Goal: Use online tool/utility: Utilize a website feature to perform a specific function

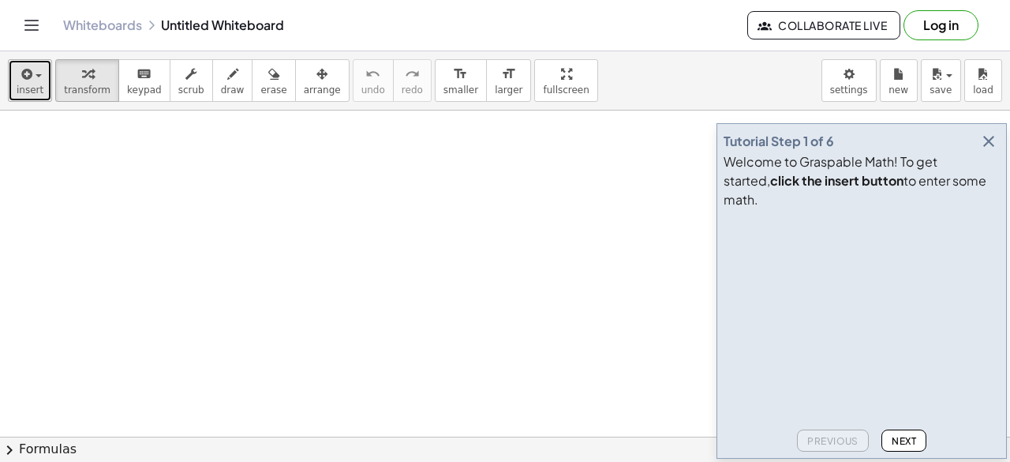
click at [33, 85] on span "insert" at bounding box center [30, 89] width 27 height 11
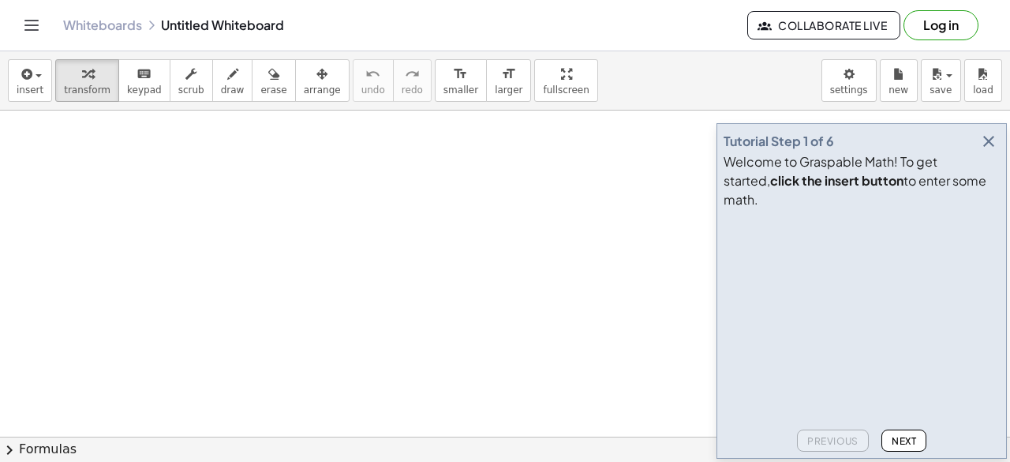
click at [903, 434] on button "Next" at bounding box center [904, 440] width 45 height 22
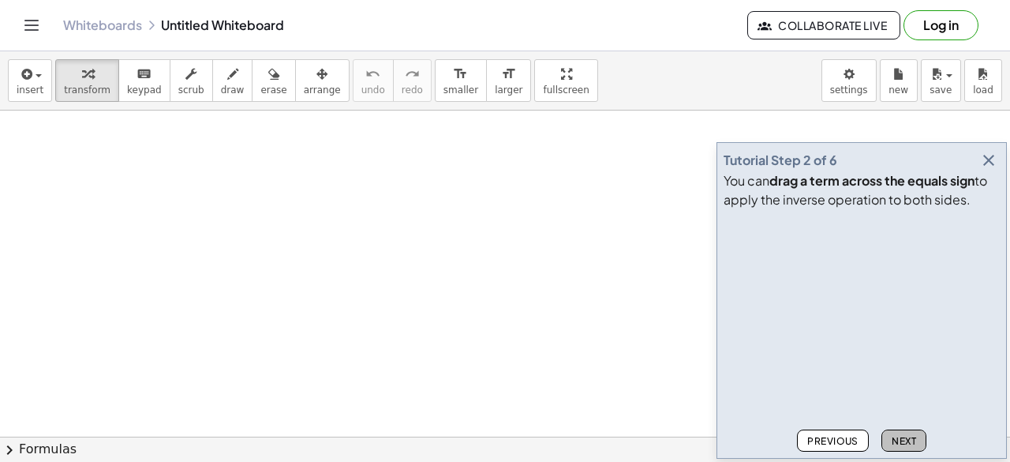
click at [903, 434] on button "Next" at bounding box center [904, 440] width 45 height 22
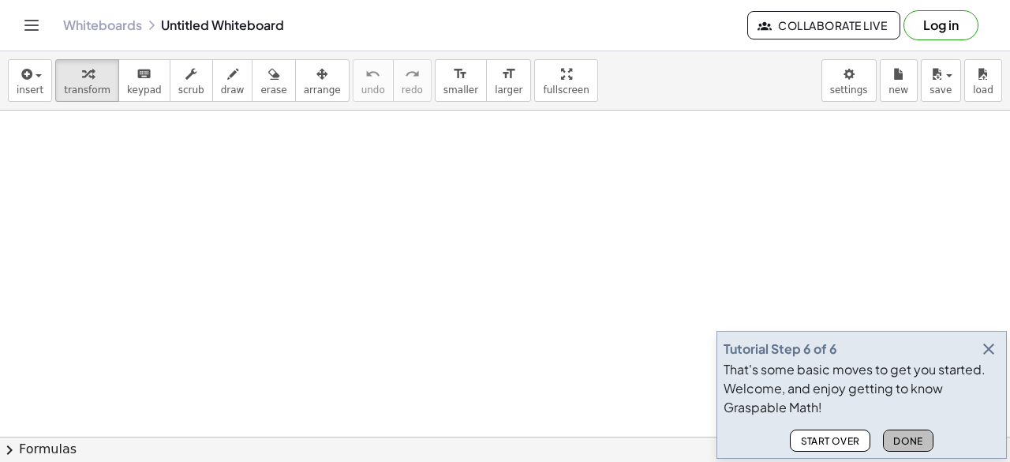
click at [903, 434] on button "Done" at bounding box center [908, 440] width 51 height 22
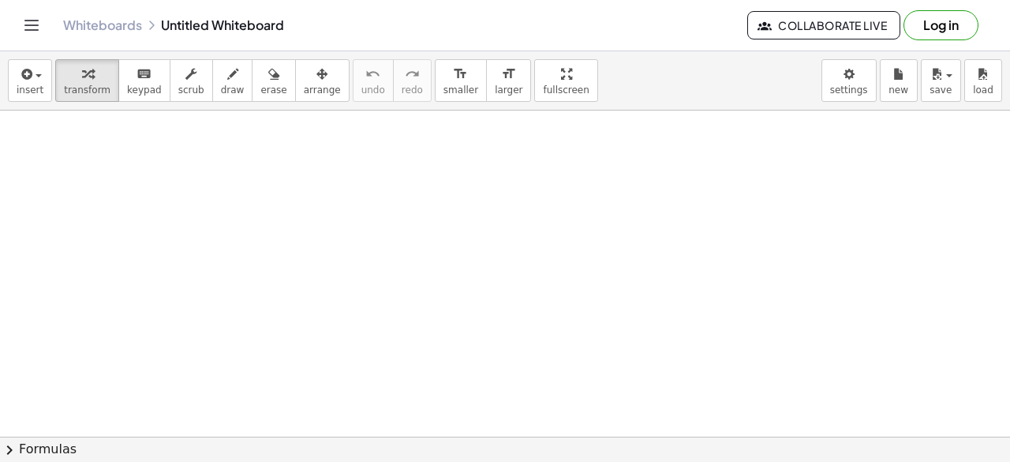
drag, startPoint x: 347, startPoint y: 294, endPoint x: 380, endPoint y: 239, distance: 64.4
click at [227, 81] on icon "button" at bounding box center [232, 74] width 11 height 19
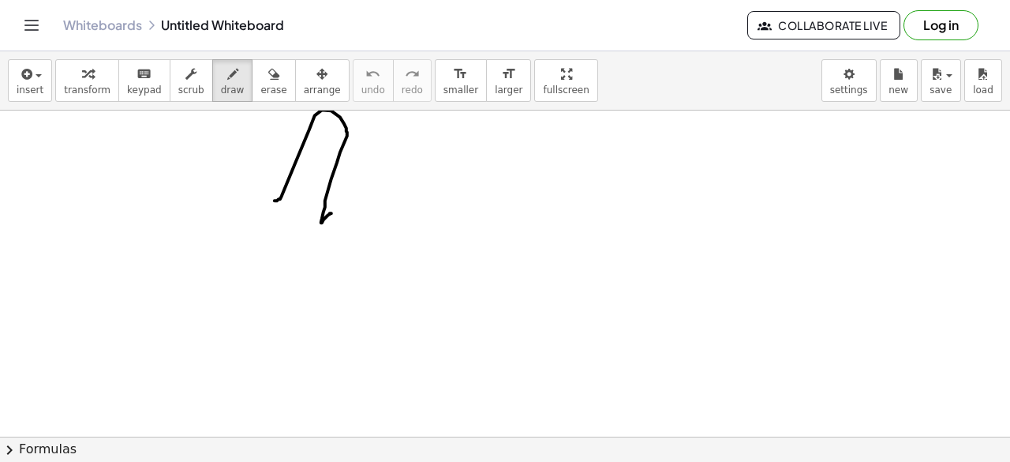
drag, startPoint x: 275, startPoint y: 200, endPoint x: 346, endPoint y: 217, distance: 73.1
drag, startPoint x: 346, startPoint y: 217, endPoint x: 360, endPoint y: 245, distance: 31.1
drag, startPoint x: 360, startPoint y: 245, endPoint x: 425, endPoint y: 189, distance: 86.2
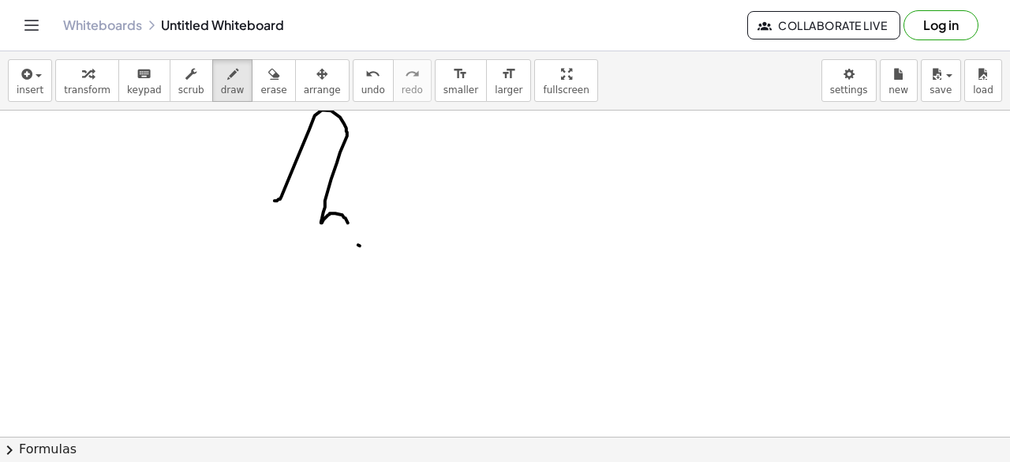
drag, startPoint x: 429, startPoint y: 190, endPoint x: 435, endPoint y: 214, distance: 24.3
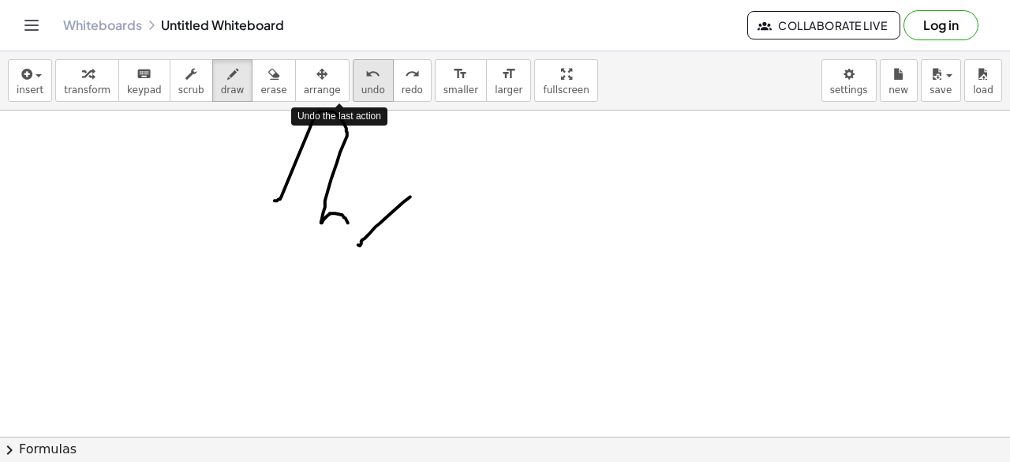
click at [365, 73] on icon "undo" at bounding box center [372, 74] width 15 height 19
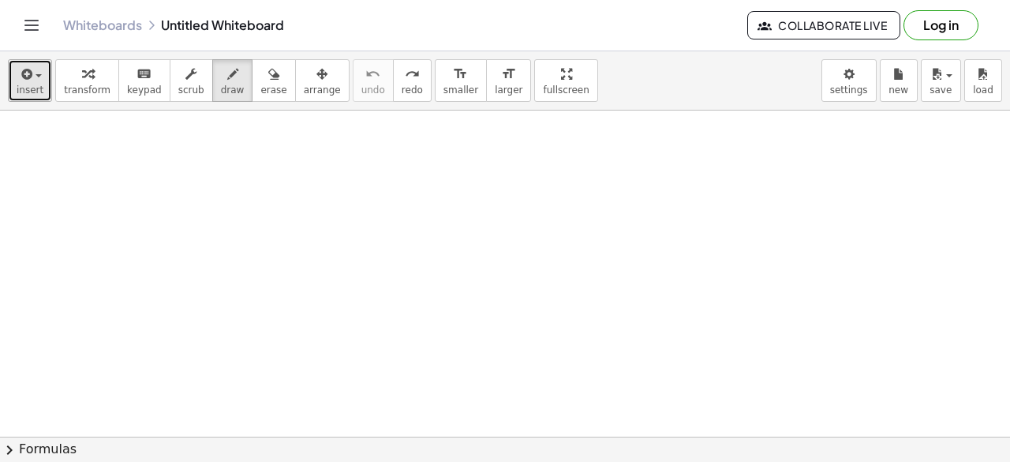
click at [21, 85] on span "insert" at bounding box center [30, 89] width 27 height 11
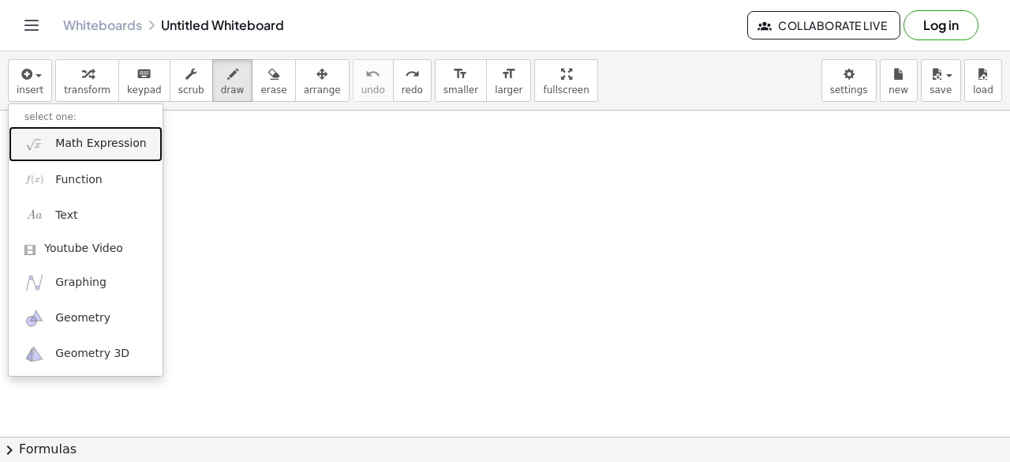
click at [93, 140] on span "Math Expression" at bounding box center [100, 144] width 91 height 16
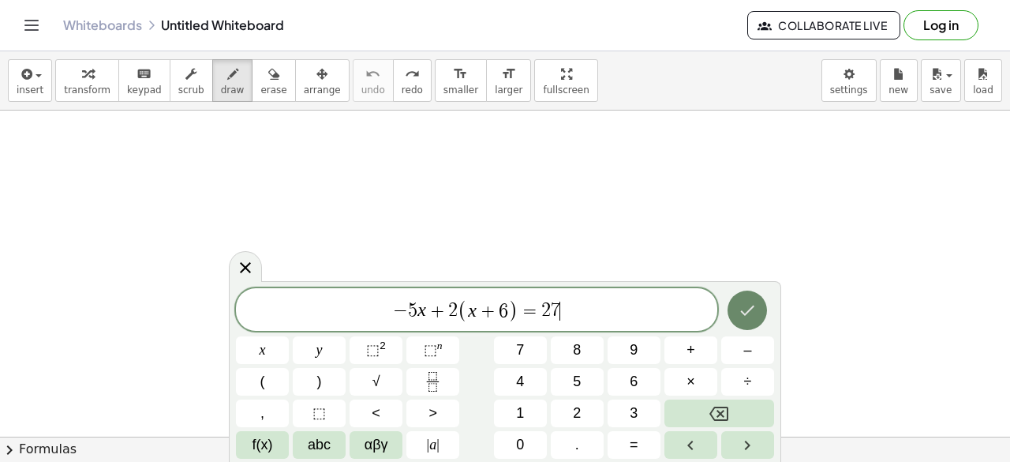
click at [737, 305] on button "Done" at bounding box center [747, 309] width 39 height 39
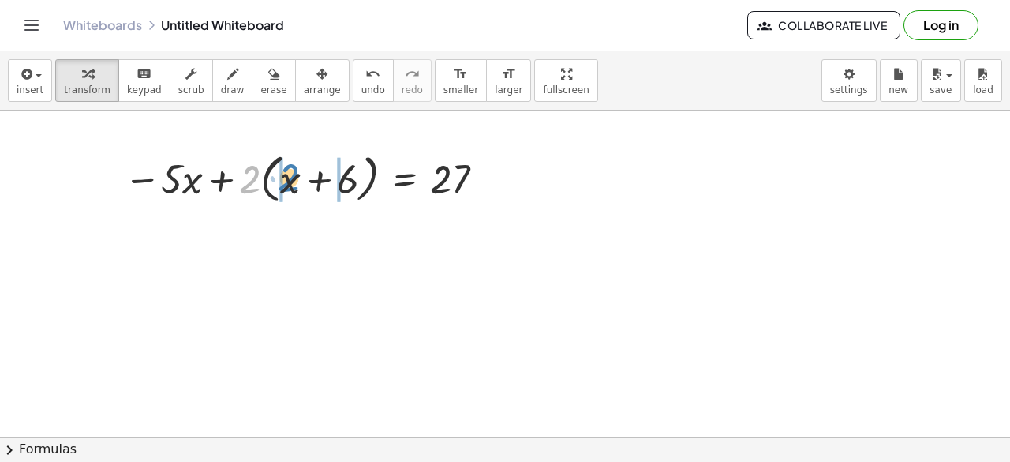
drag, startPoint x: 248, startPoint y: 185, endPoint x: 286, endPoint y: 184, distance: 38.7
click at [286, 184] on div at bounding box center [307, 178] width 383 height 60
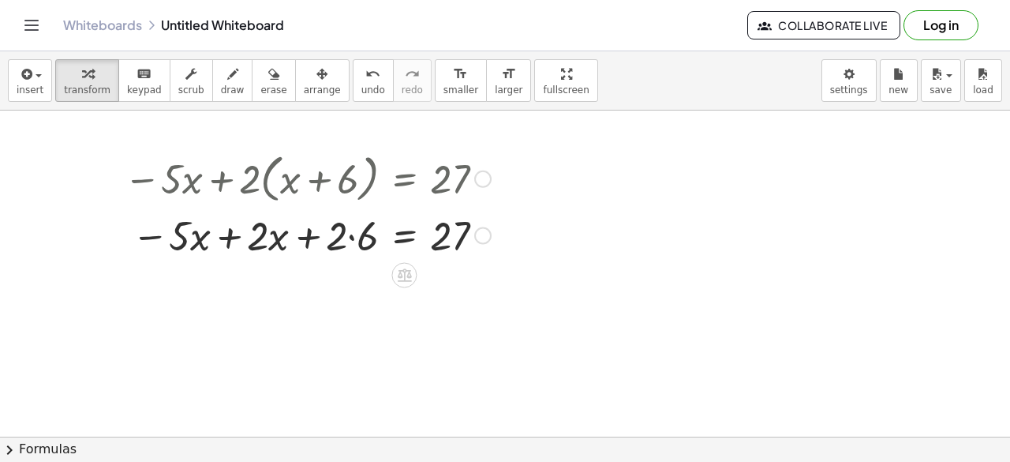
click at [350, 242] on div at bounding box center [307, 234] width 383 height 54
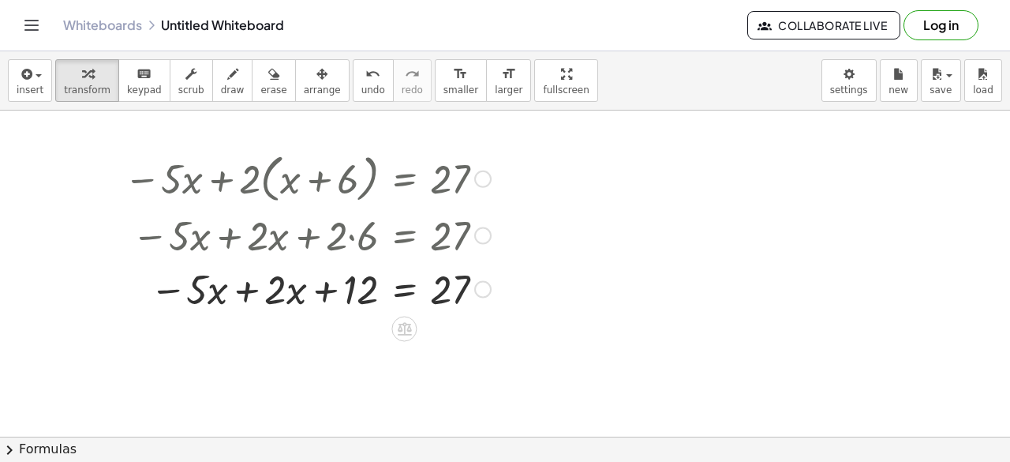
click at [246, 290] on div at bounding box center [307, 287] width 383 height 54
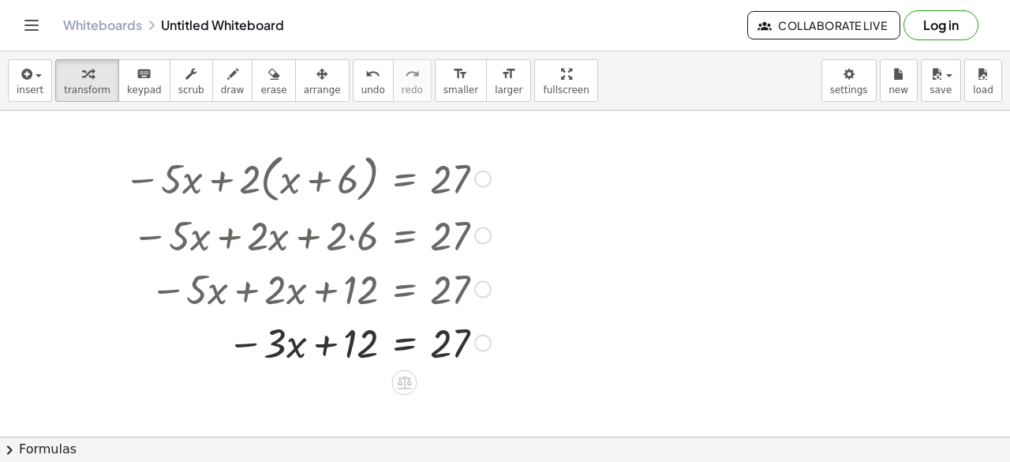
click at [348, 345] on div at bounding box center [307, 341] width 383 height 54
drag, startPoint x: 347, startPoint y: 345, endPoint x: 466, endPoint y: 372, distance: 121.4
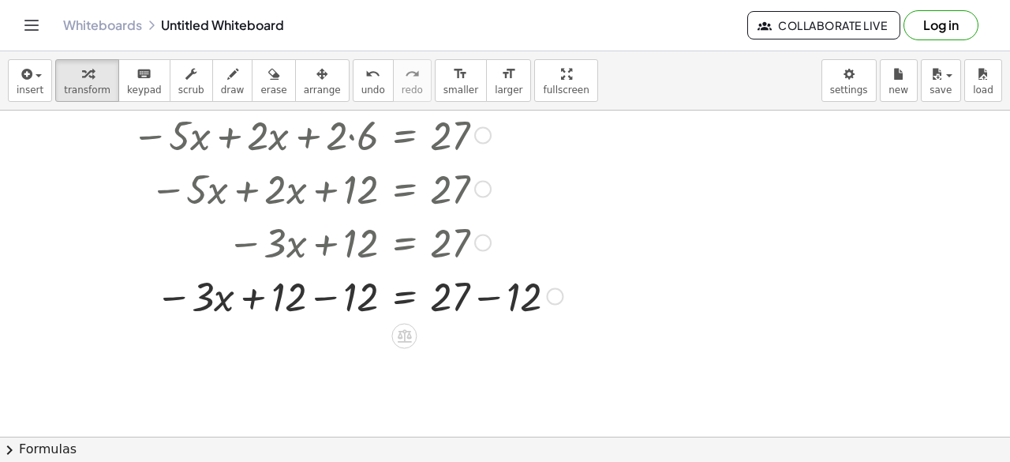
scroll to position [101, 0]
click at [466, 296] on div at bounding box center [343, 294] width 455 height 54
click at [410, 329] on icon at bounding box center [405, 334] width 14 height 13
click at [421, 391] on div at bounding box center [505, 387] width 1010 height 757
click at [508, 292] on div at bounding box center [343, 294] width 455 height 54
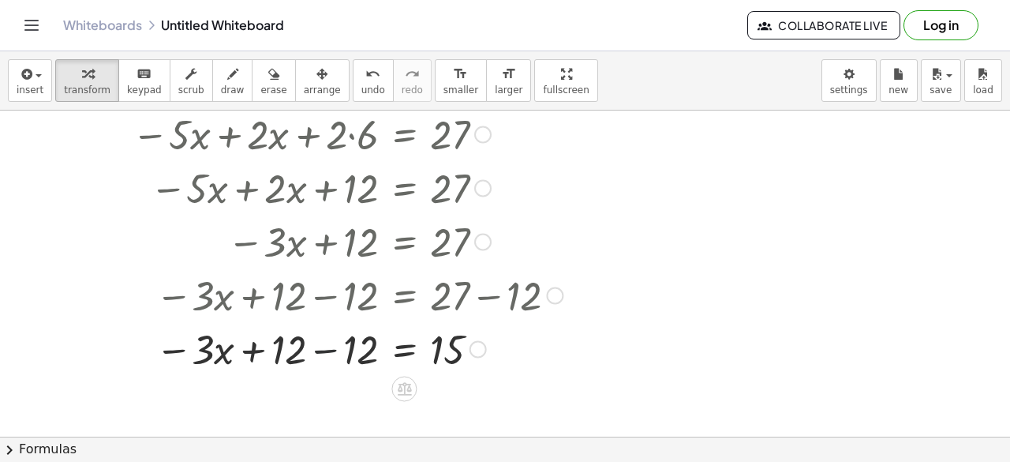
click at [314, 348] on div at bounding box center [343, 347] width 455 height 54
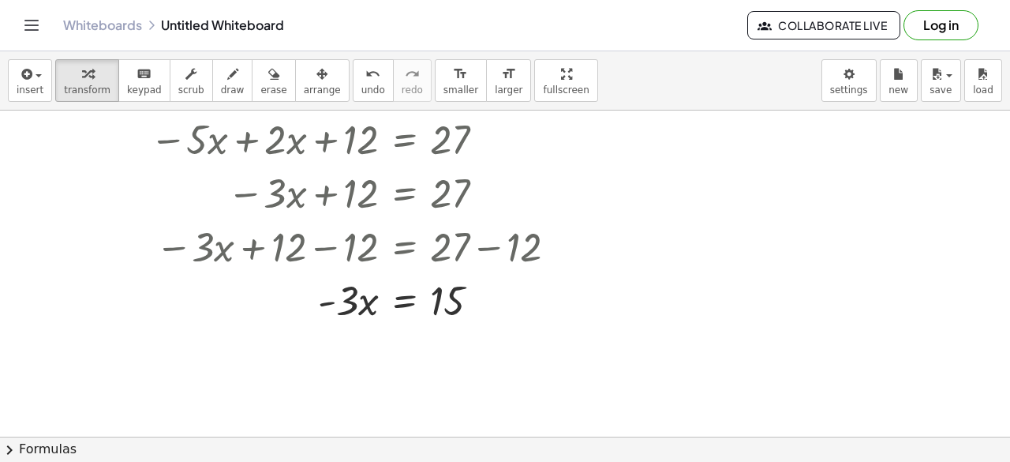
scroll to position [160, 0]
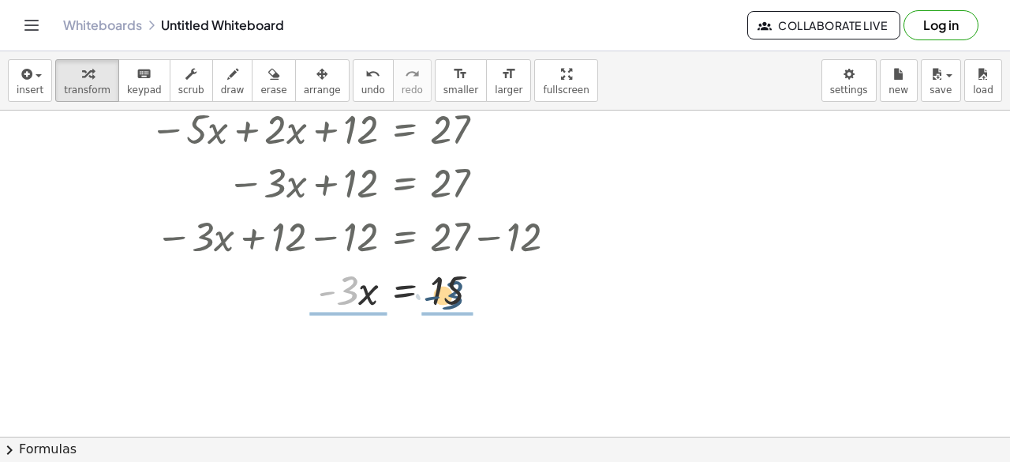
drag, startPoint x: 346, startPoint y: 294, endPoint x: 453, endPoint y: 298, distance: 107.4
click at [453, 298] on div at bounding box center [343, 288] width 455 height 54
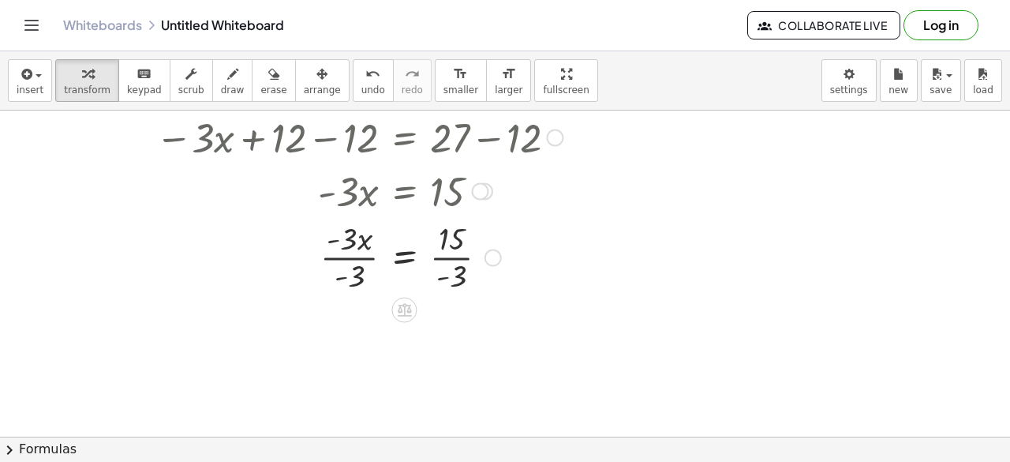
scroll to position [260, 0]
click at [451, 253] on div at bounding box center [343, 254] width 455 height 79
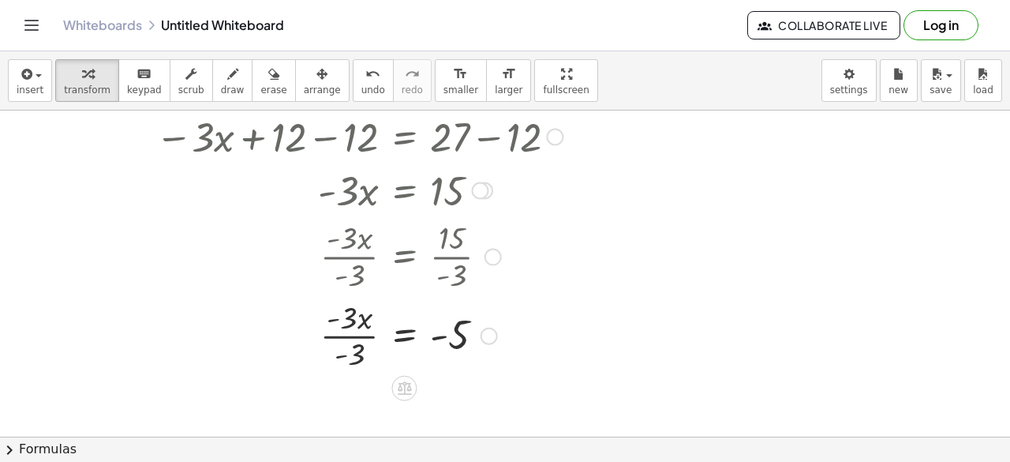
click at [361, 331] on div at bounding box center [343, 333] width 455 height 79
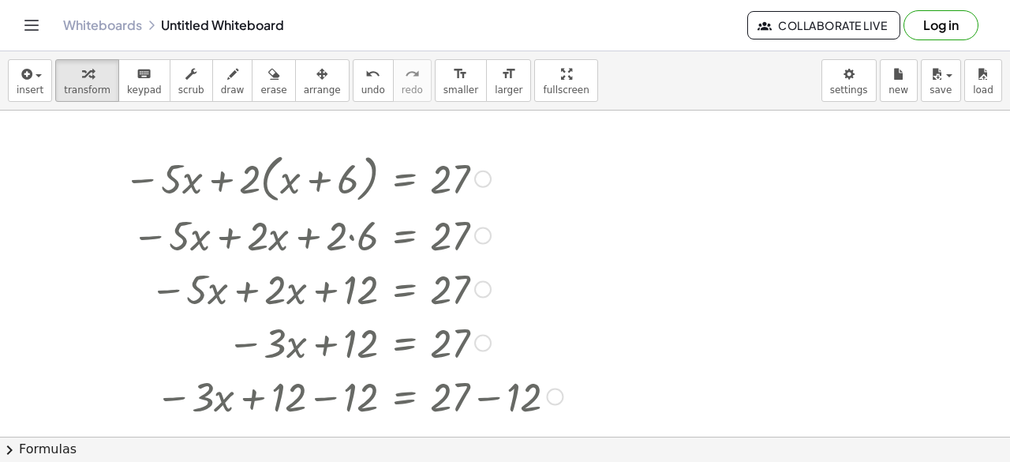
scroll to position [13, 0]
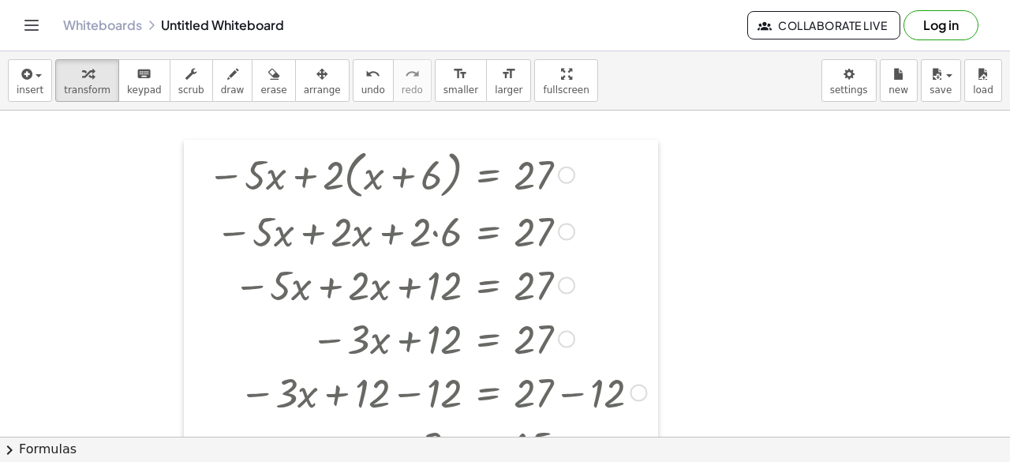
drag, startPoint x: 107, startPoint y: 152, endPoint x: 190, endPoint y: 159, distance: 83.2
click at [190, 159] on div at bounding box center [196, 380] width 24 height 480
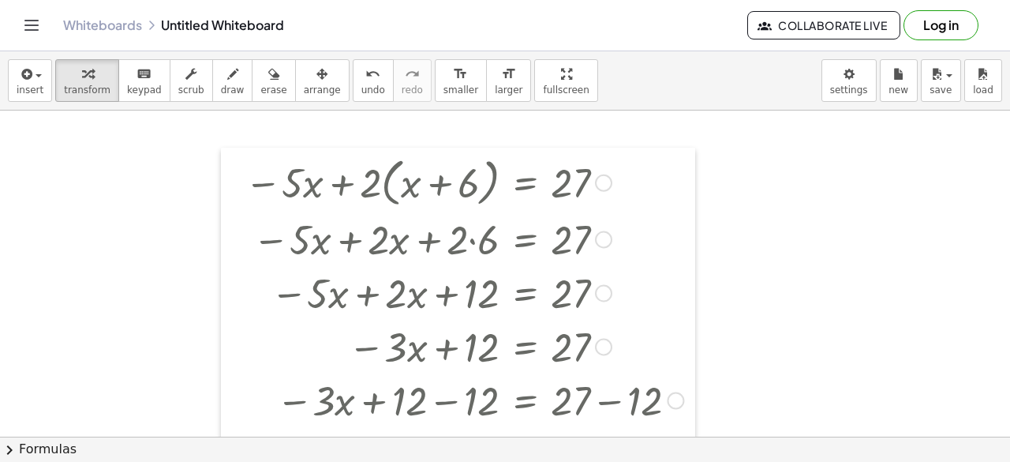
drag, startPoint x: 195, startPoint y: 160, endPoint x: 233, endPoint y: 168, distance: 38.7
click at [232, 168] on div at bounding box center [233, 388] width 24 height 480
click at [239, 164] on div at bounding box center [233, 388] width 24 height 480
click at [608, 178] on div at bounding box center [603, 182] width 17 height 17
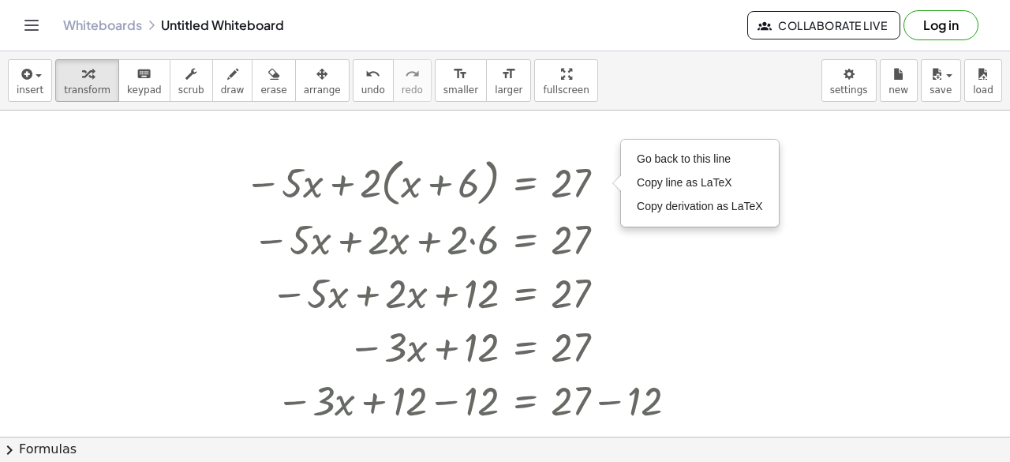
click at [792, 278] on div at bounding box center [505, 425] width 1010 height 654
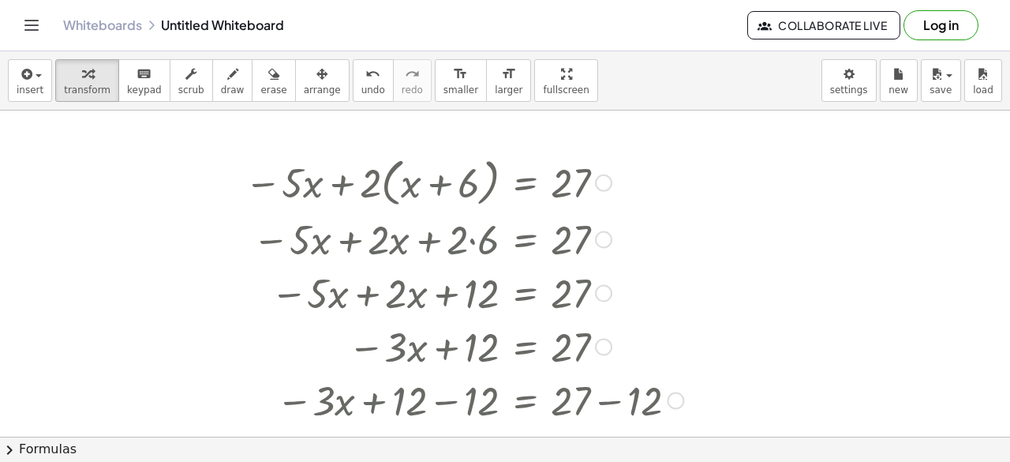
drag, startPoint x: 521, startPoint y: 207, endPoint x: 444, endPoint y: 262, distance: 95.0
click at [525, 182] on div "− · 5 · x + · 2 · ( + x + 6 ) = 27 Go back to this line Copy line as LaTeX Copy…" at bounding box center [525, 182] width 0 height 0
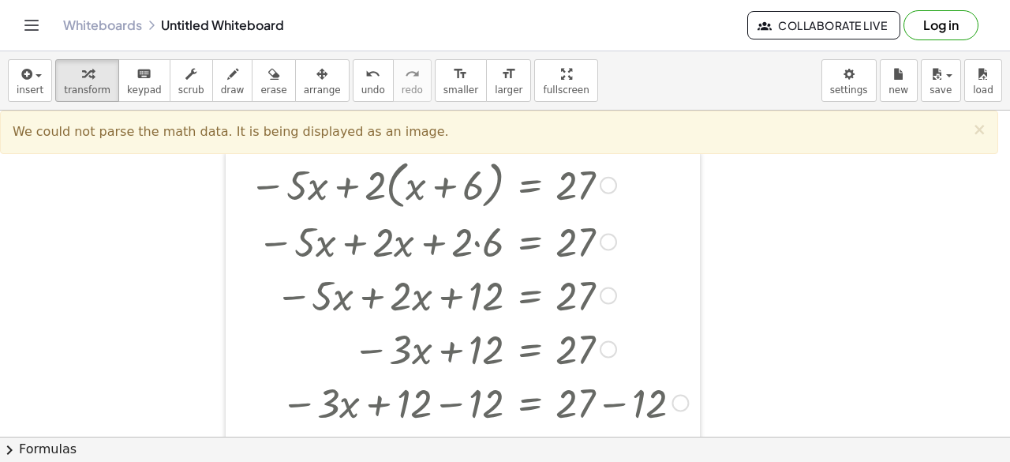
click at [230, 170] on div at bounding box center [238, 390] width 24 height 480
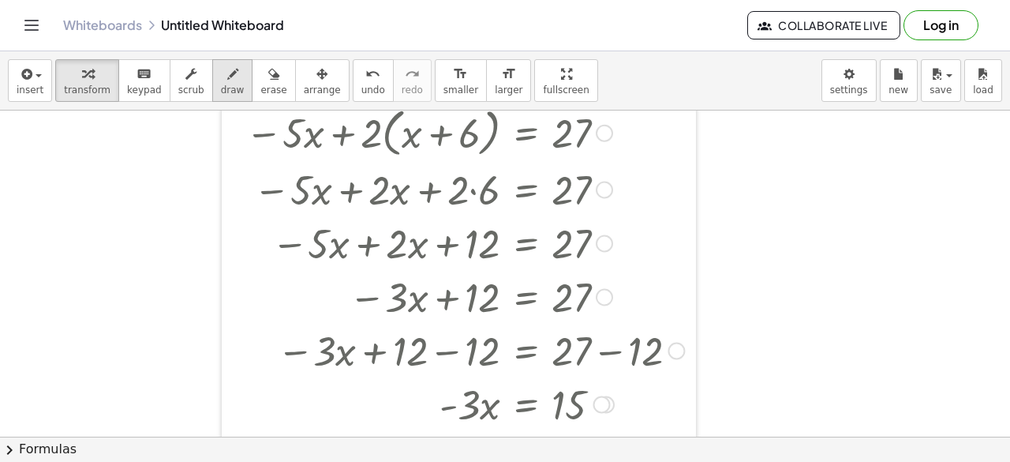
drag, startPoint x: 241, startPoint y: 208, endPoint x: 226, endPoint y: 74, distance: 135.0
click at [226, 74] on div "insert select one: Math Expression Function Text Youtube Video Graphing Geometr…" at bounding box center [505, 256] width 1010 height 410
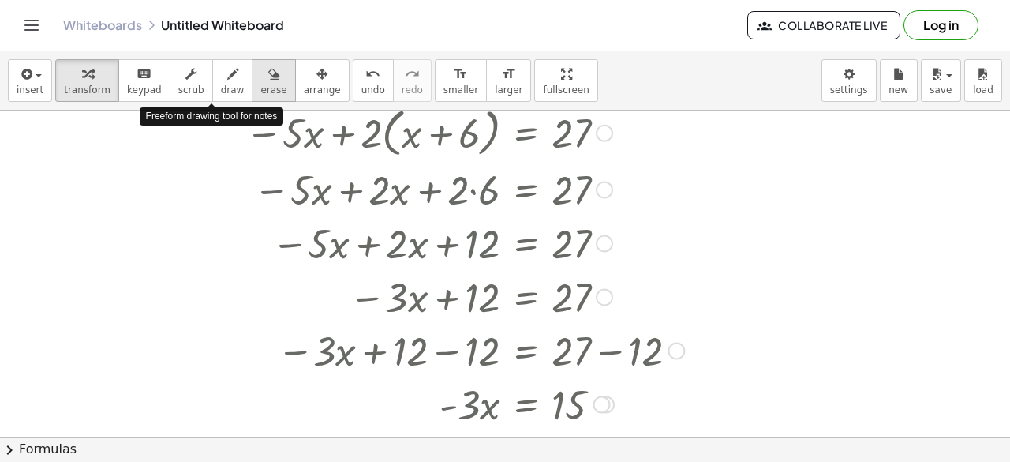
click at [259, 81] on button "erase" at bounding box center [273, 80] width 43 height 43
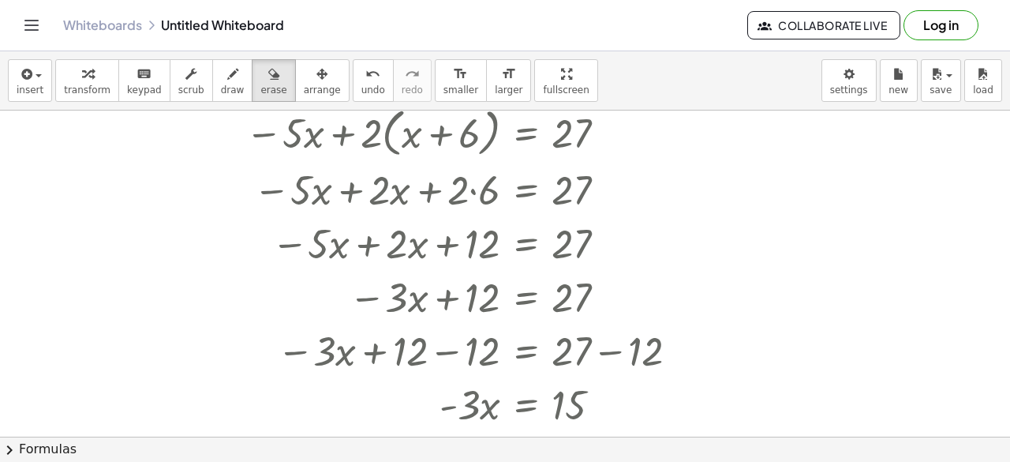
click at [262, 167] on div at bounding box center [505, 425] width 1010 height 654
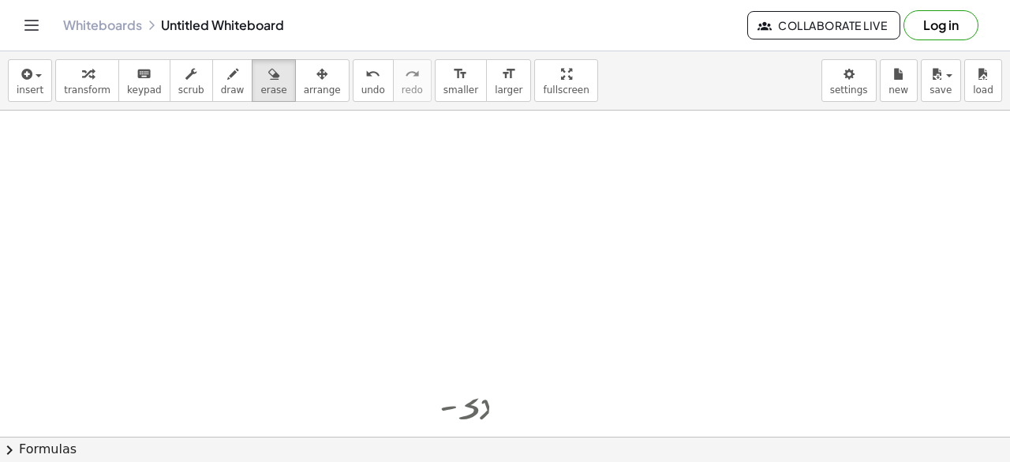
drag, startPoint x: 339, startPoint y: 136, endPoint x: 631, endPoint y: 424, distance: 410.2
click at [643, 461] on html "Graspable Math Activities Get Started Activity Bank Assigned Work Classes White…" at bounding box center [505, 231] width 1010 height 462
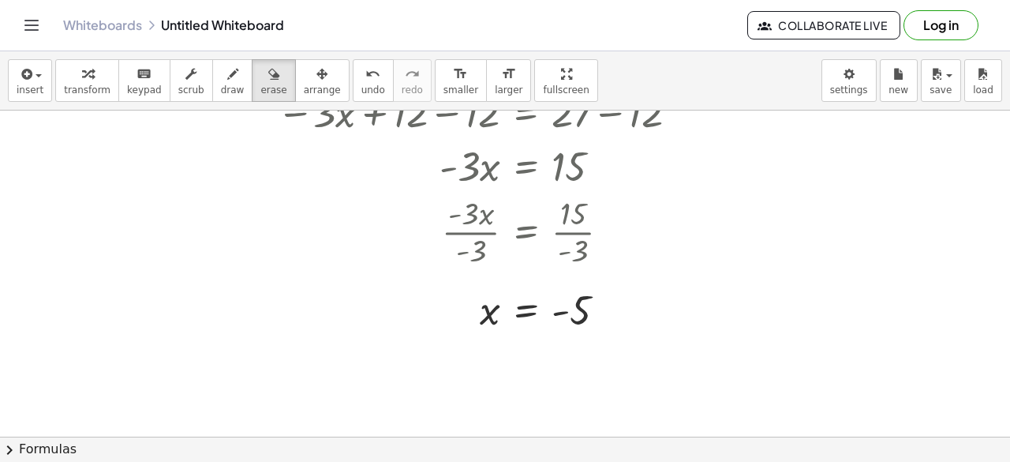
scroll to position [191, 0]
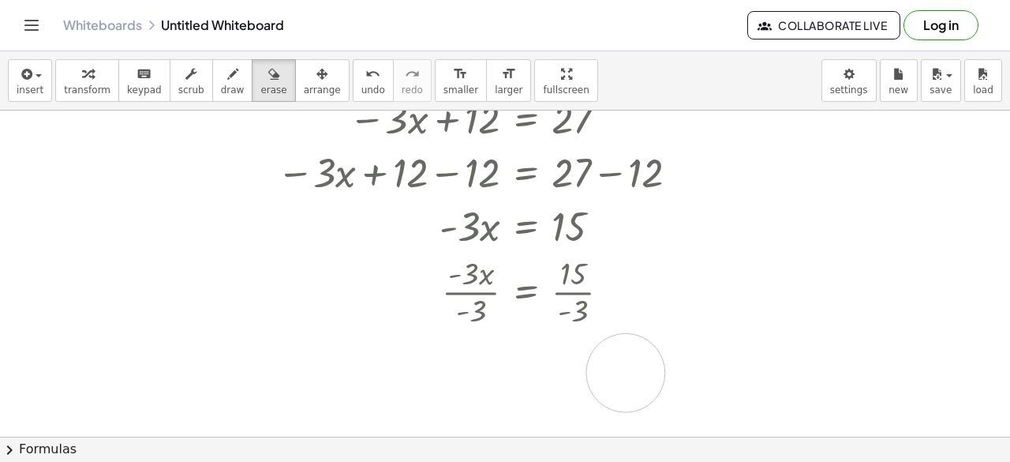
drag, startPoint x: 620, startPoint y: 373, endPoint x: 493, endPoint y: 376, distance: 127.1
click at [492, 375] on div at bounding box center [505, 246] width 1010 height 654
drag, startPoint x: 639, startPoint y: 346, endPoint x: 488, endPoint y: 250, distance: 179.5
click at [486, 257] on div at bounding box center [505, 246] width 1010 height 654
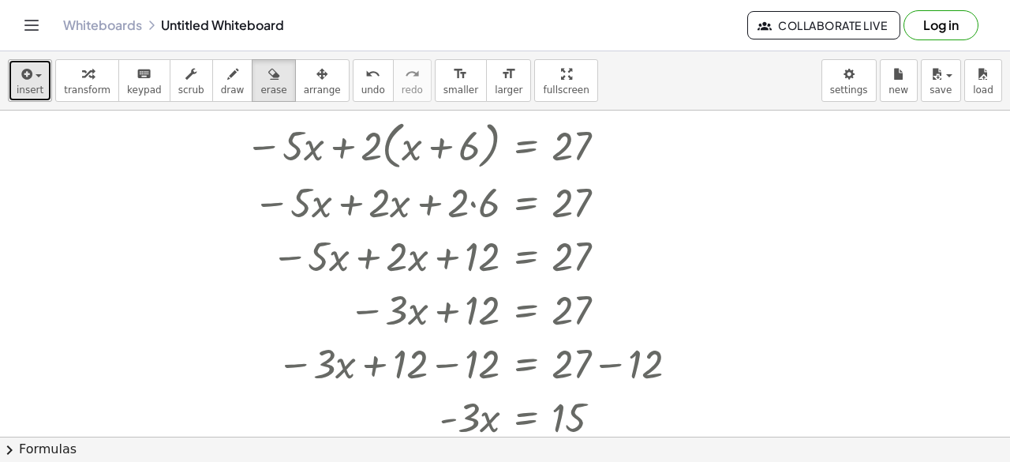
click at [25, 69] on icon "button" at bounding box center [25, 74] width 14 height 19
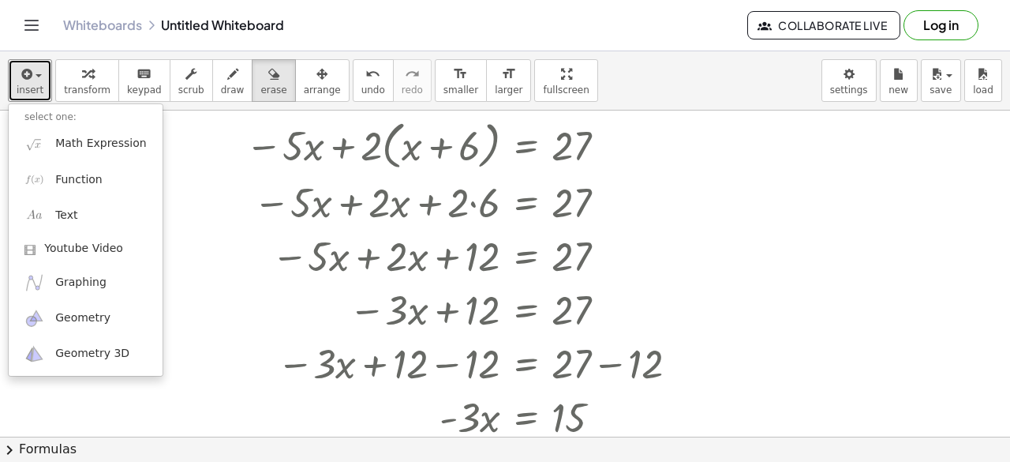
click at [208, 245] on div at bounding box center [505, 436] width 1010 height 653
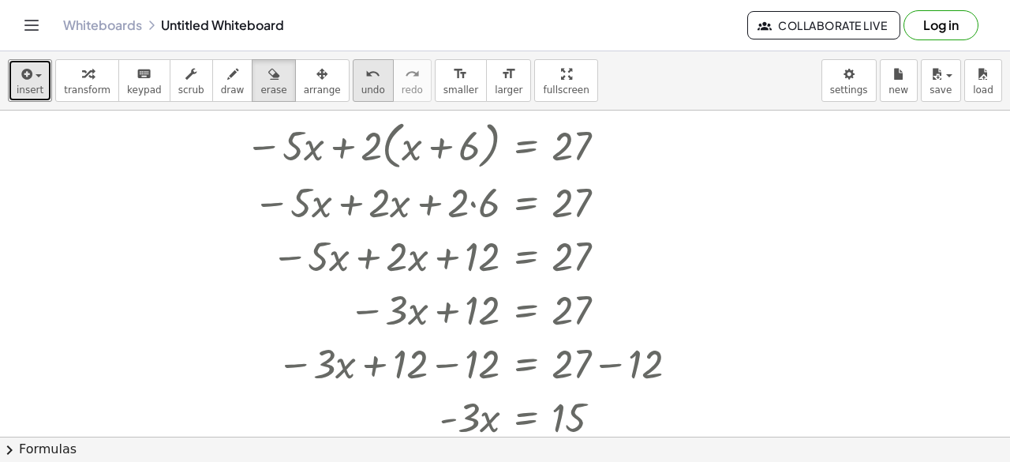
click at [361, 86] on span "undo" at bounding box center [373, 89] width 24 height 11
click at [353, 85] on button "undo undo" at bounding box center [373, 80] width 41 height 43
click at [260, 81] on div "button" at bounding box center [273, 73] width 26 height 19
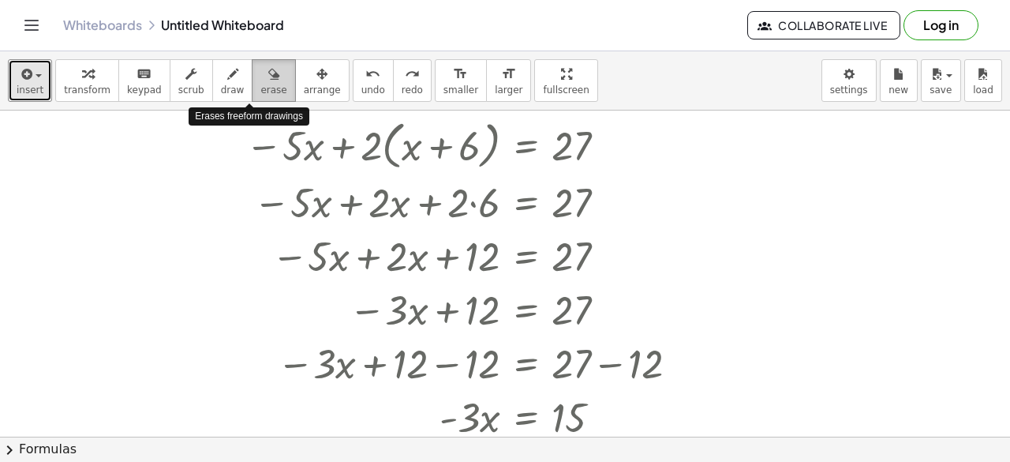
click at [268, 73] on icon "button" at bounding box center [273, 74] width 11 height 19
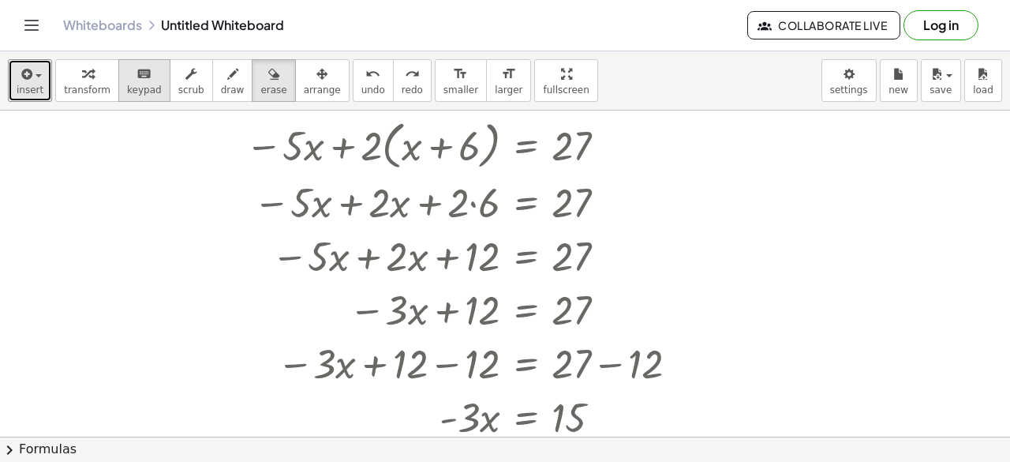
click at [140, 86] on span "keypad" at bounding box center [144, 89] width 35 height 11
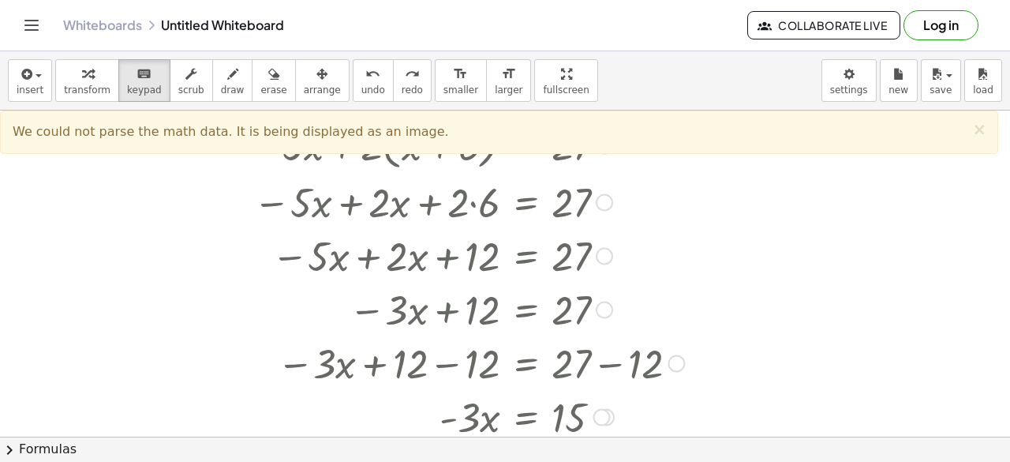
click at [271, 178] on div at bounding box center [465, 201] width 455 height 54
